Goal: Task Accomplishment & Management: Use online tool/utility

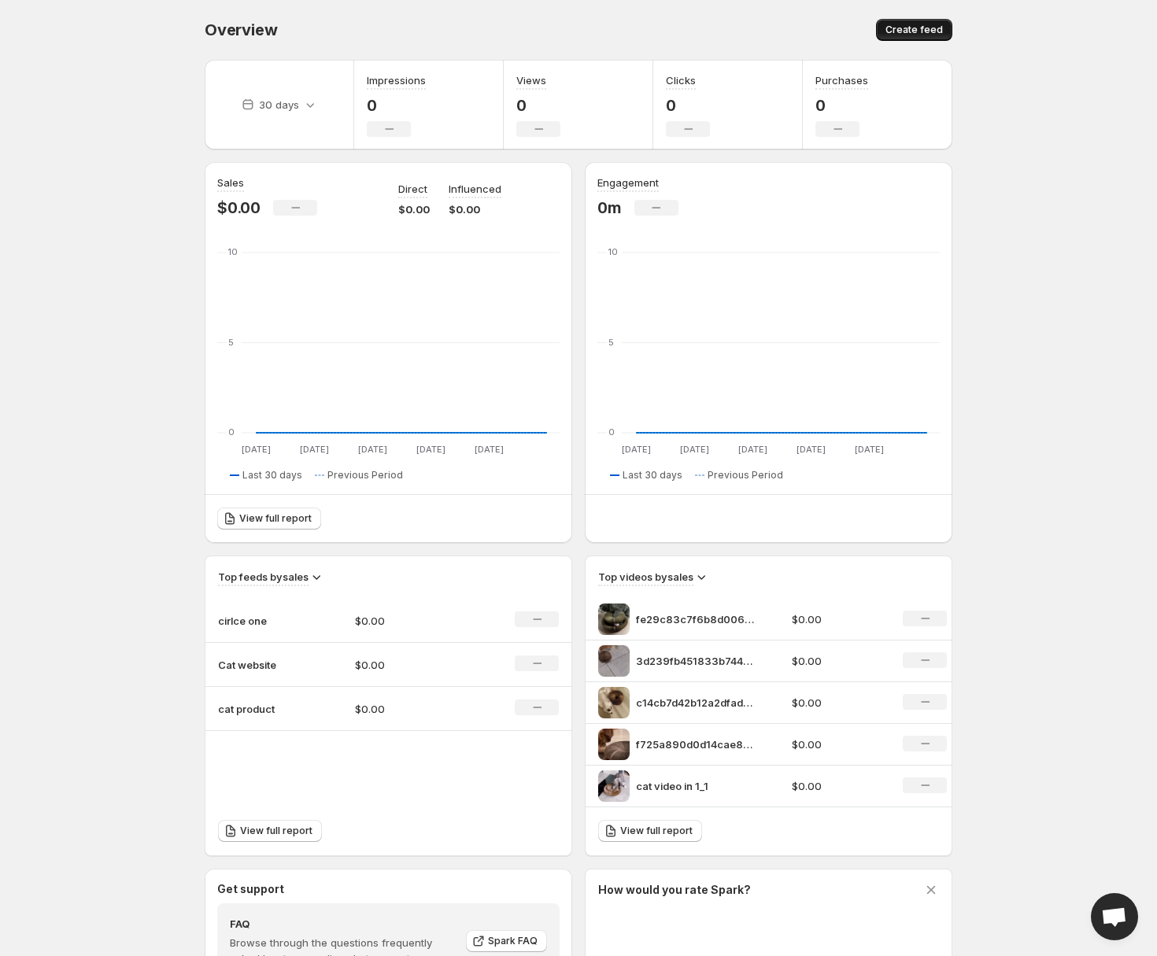
click at [912, 24] on button "Create feed" at bounding box center [914, 30] width 76 height 22
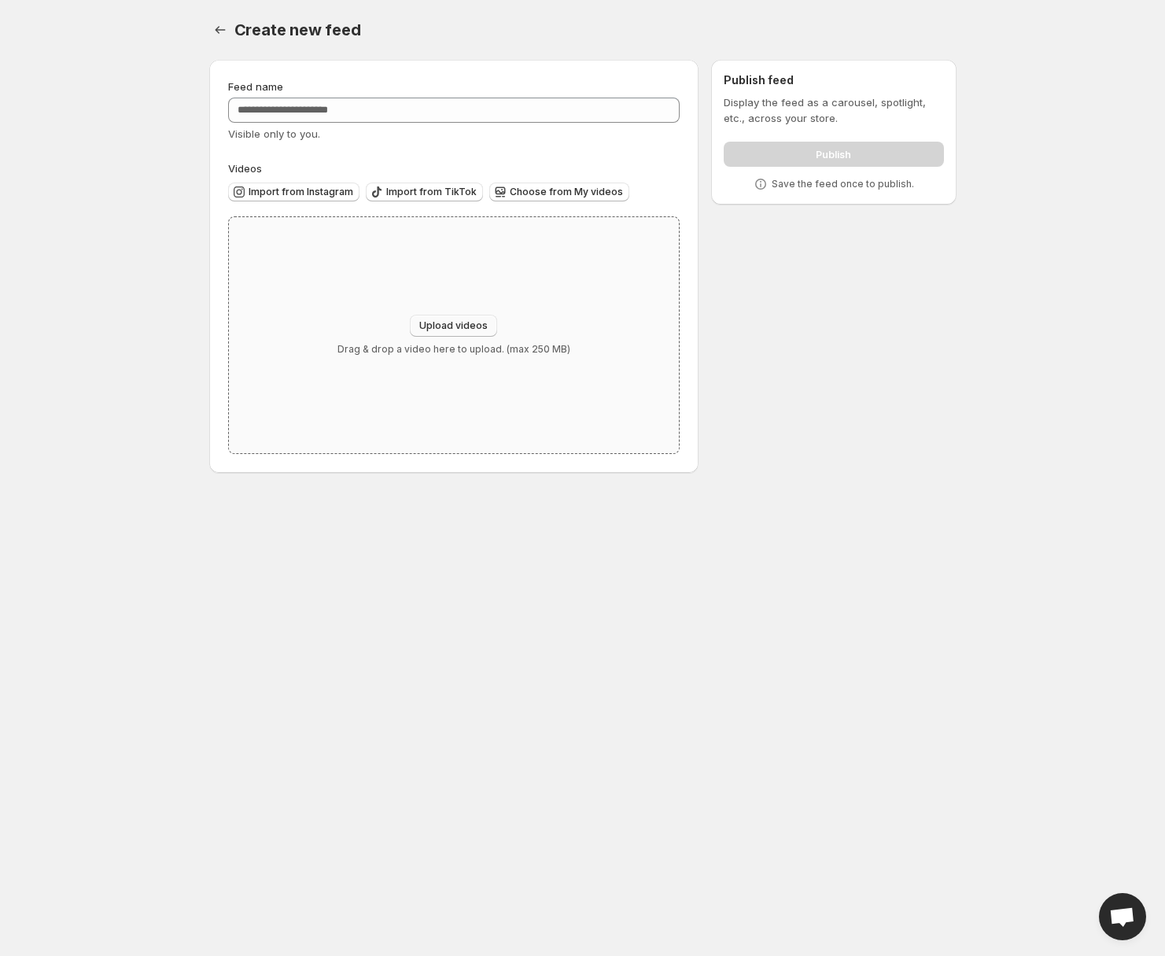
click at [471, 320] on span "Upload videos" at bounding box center [453, 325] width 68 height 13
click at [558, 186] on span "Choose from My videos" at bounding box center [566, 192] width 113 height 13
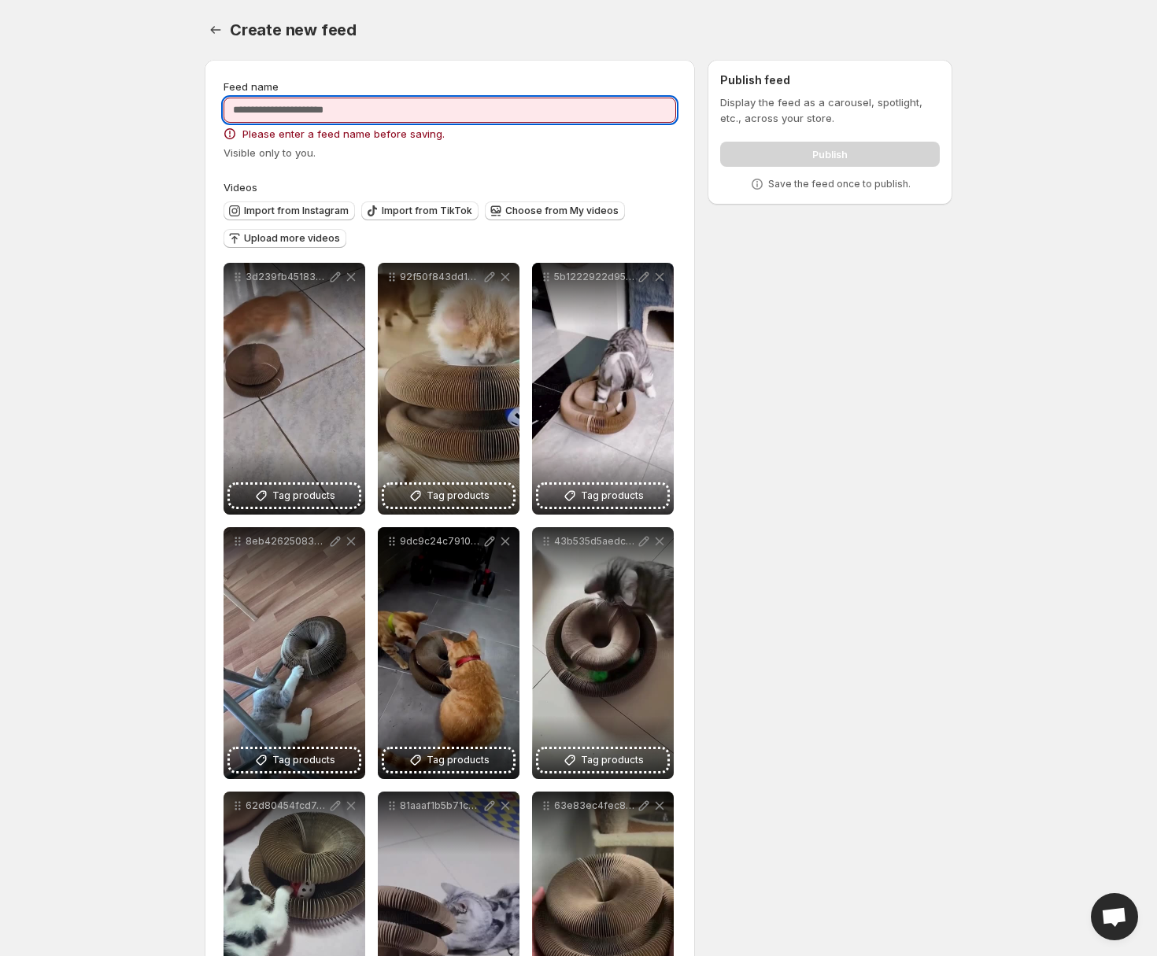
click at [498, 99] on input "Feed name" at bounding box center [449, 110] width 452 height 25
type input "**********"
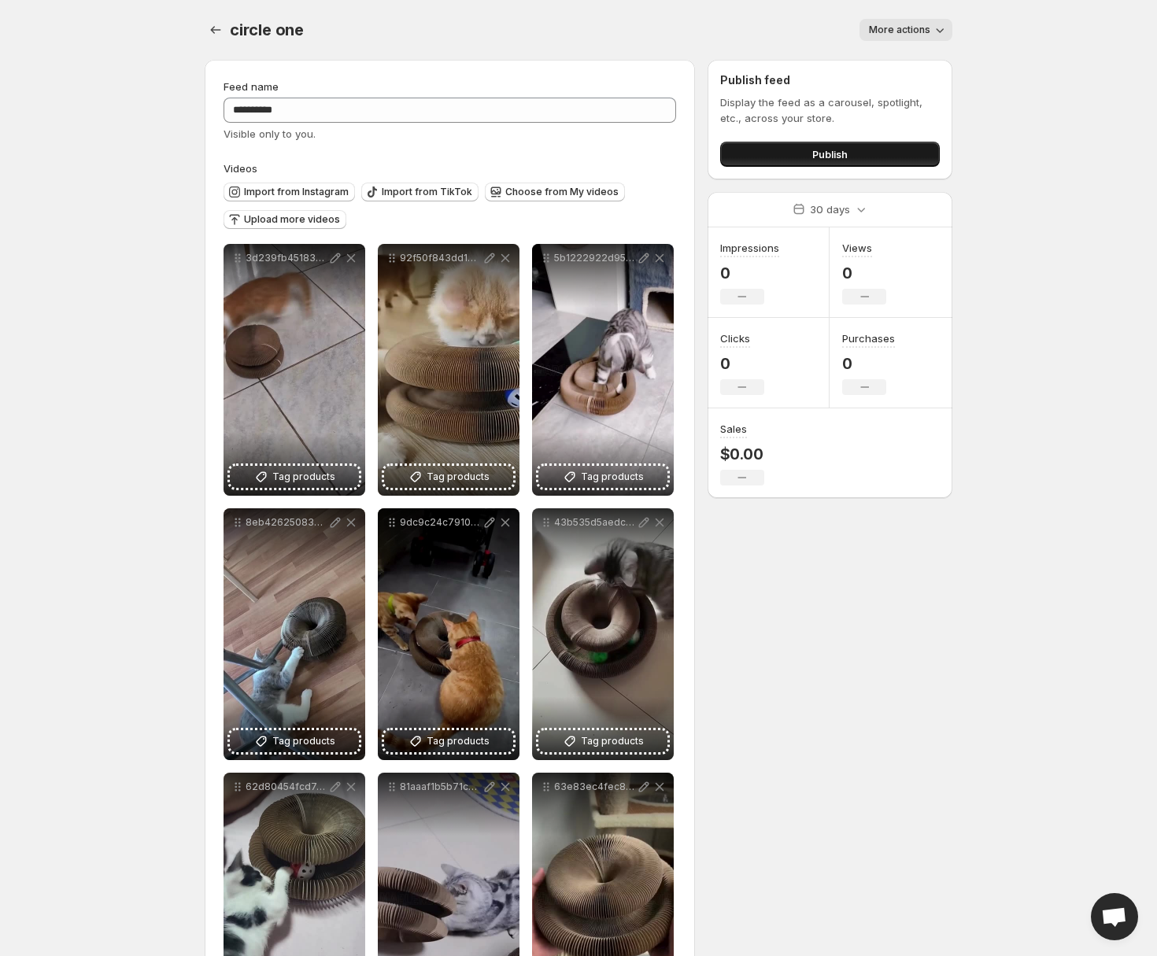
click at [865, 146] on button "Publish" at bounding box center [830, 154] width 220 height 25
